Goal: Information Seeking & Learning: Learn about a topic

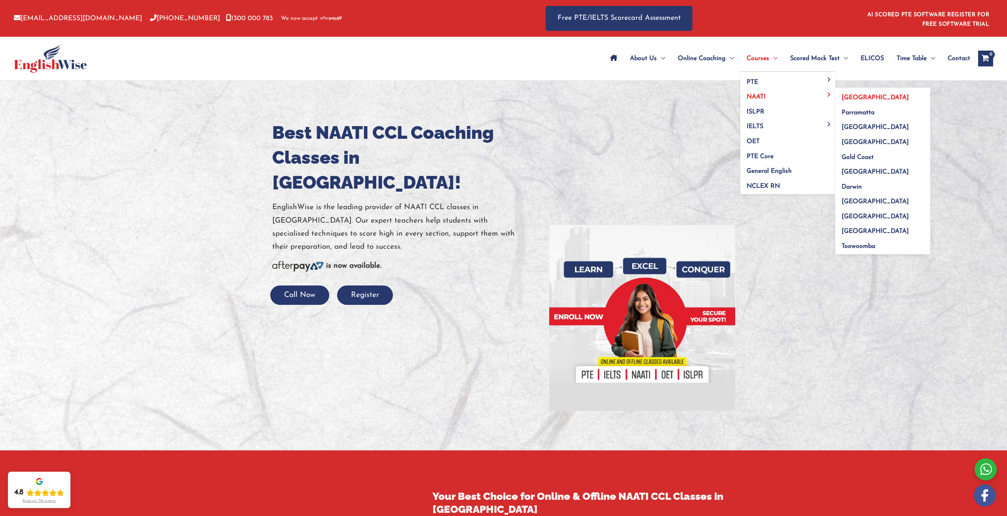
click at [854, 98] on span "[GEOGRAPHIC_DATA]" at bounding box center [875, 98] width 67 height 6
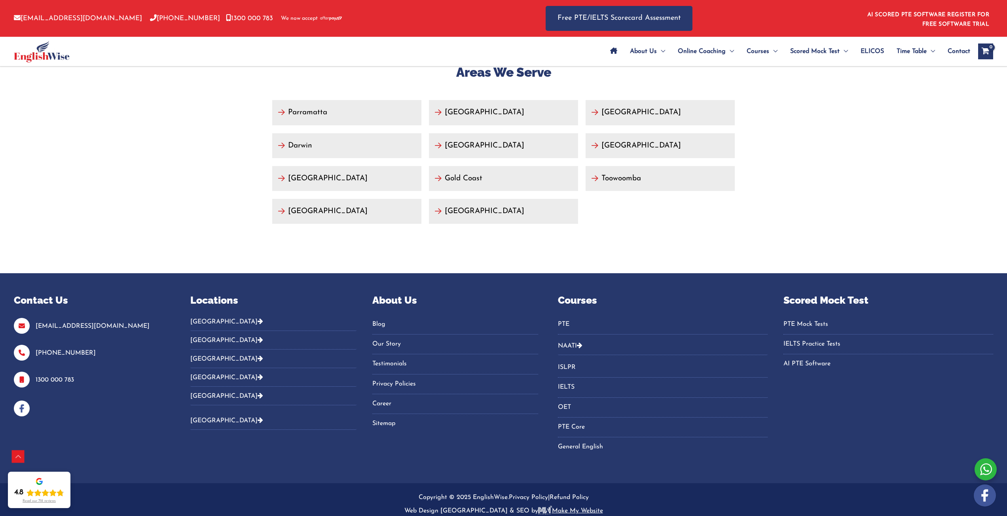
scroll to position [3061, 0]
